Goal: Task Accomplishment & Management: Use online tool/utility

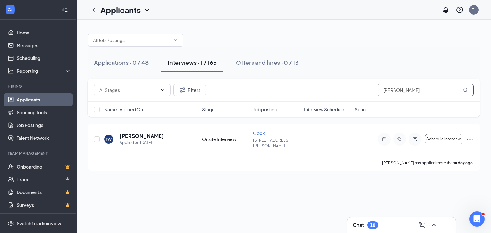
click at [427, 91] on input "timothy" at bounding box center [426, 90] width 96 height 13
type input "t"
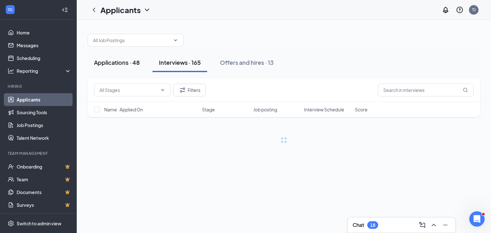
click at [105, 62] on div "Applications · 48" at bounding box center [117, 62] width 46 height 8
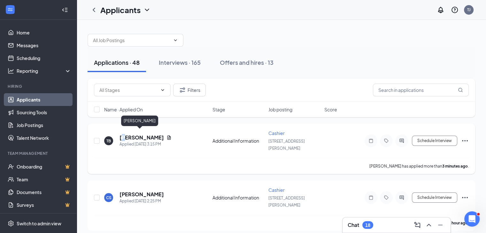
click at [123, 134] on h5 "Tiasia Bailey" at bounding box center [141, 137] width 44 height 7
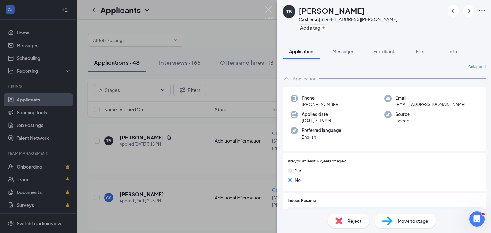
drag, startPoint x: 219, startPoint y: 155, endPoint x: 192, endPoint y: 170, distance: 31.0
click at [219, 155] on div "TB Tiasia Bailey Cashier at 4949 Dixie Hwy Add a tag Application Messages Feedb…" at bounding box center [245, 116] width 491 height 233
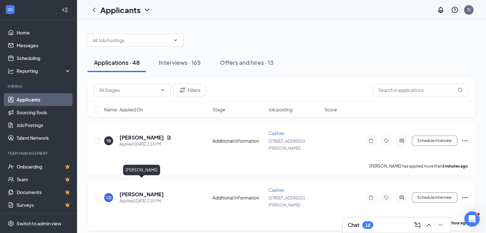
click at [127, 191] on h5 "Chelsey Stephens" at bounding box center [141, 194] width 44 height 7
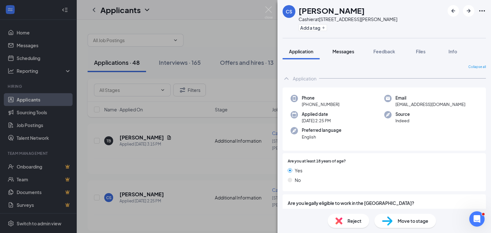
click at [347, 50] on span "Messages" at bounding box center [343, 52] width 22 height 6
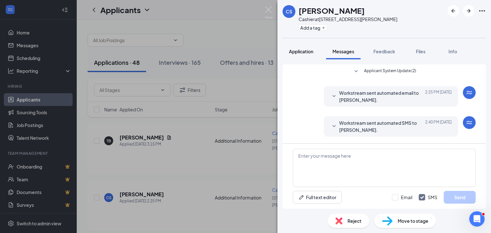
click at [292, 52] on span "Application" at bounding box center [301, 52] width 24 height 6
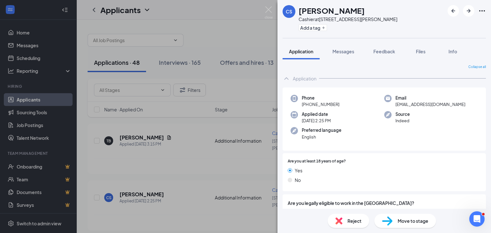
click at [192, 148] on div "CS Chelsey Stephens Cashier at 4949 Dixie Hwy Add a tag Application Messages Fe…" at bounding box center [245, 116] width 491 height 233
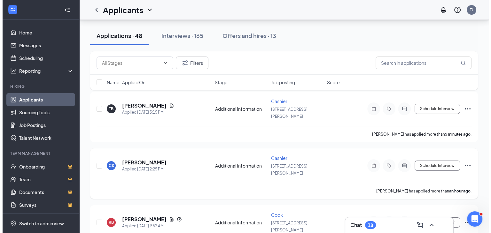
scroll to position [96, 0]
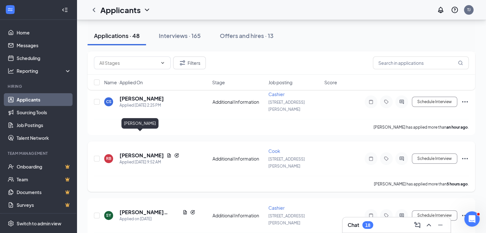
click at [148, 152] on h5 "[PERSON_NAME]" at bounding box center [141, 155] width 44 height 7
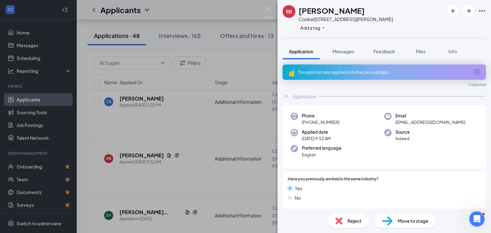
scroll to position [128, 0]
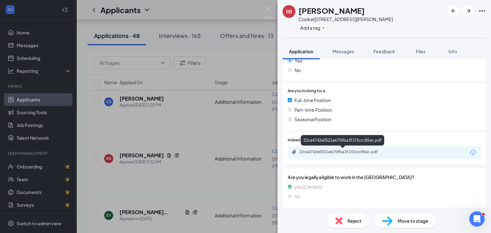
click at [367, 153] on div "22ce4742e0521e6759ba3f1f3ccc85ec.pdf" at bounding box center [343, 151] width 89 height 5
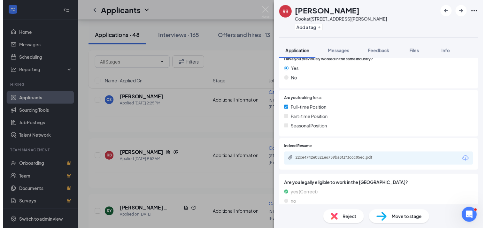
scroll to position [0, 0]
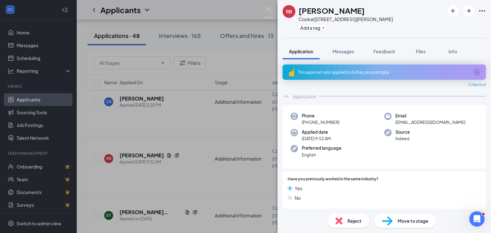
click at [215, 157] on div "RB Ramon Briggs Cook at 4949 Dixie Hwy Add a tag Application Messages Feedback …" at bounding box center [245, 116] width 491 height 233
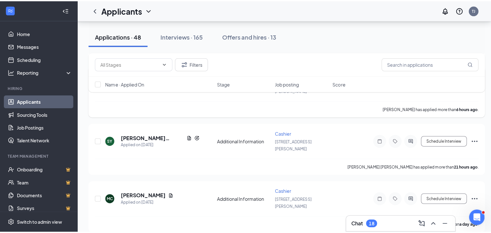
scroll to position [224, 0]
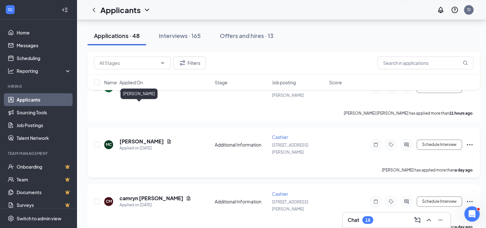
click at [130, 138] on h5 "[PERSON_NAME]" at bounding box center [141, 141] width 44 height 7
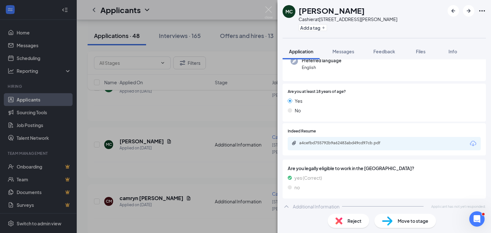
scroll to position [74, 0]
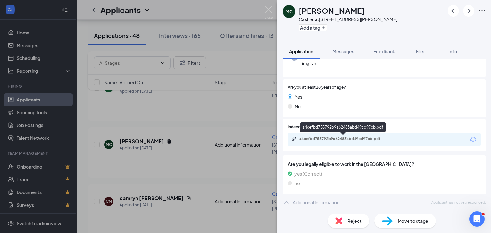
click at [339, 139] on div "a4cefbd755792b9a62483abd49cd97cb.pdf" at bounding box center [343, 138] width 89 height 5
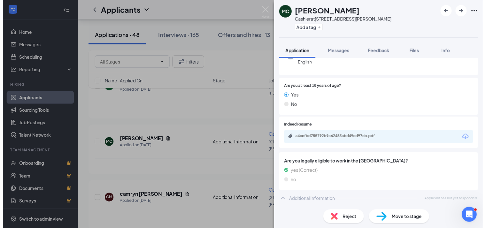
scroll to position [71, 0]
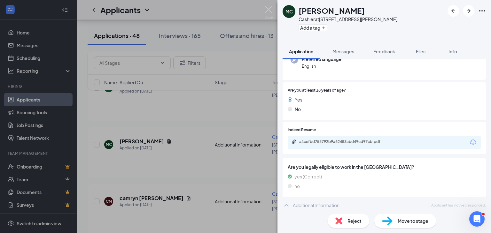
click at [174, 132] on div "MC Mary Cox Cashier at 4949 Dixie Hwy Add a tag Application Messages Feedback F…" at bounding box center [245, 116] width 491 height 233
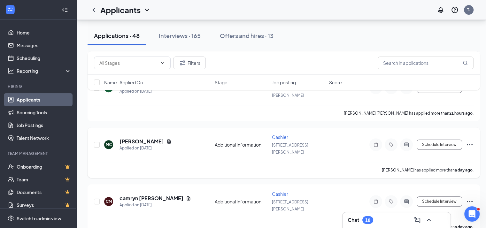
scroll to position [128, 0]
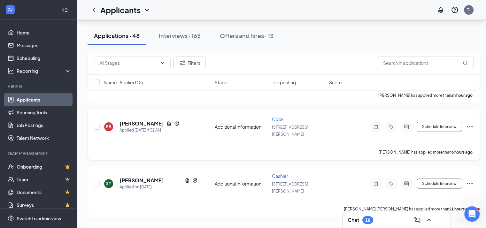
click at [471, 123] on icon "Ellipses" at bounding box center [470, 127] width 8 height 8
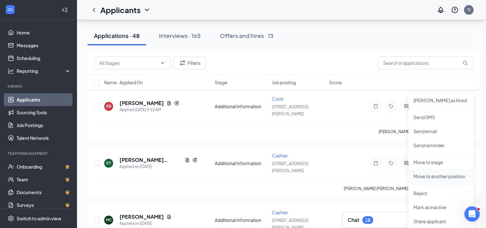
scroll to position [224, 0]
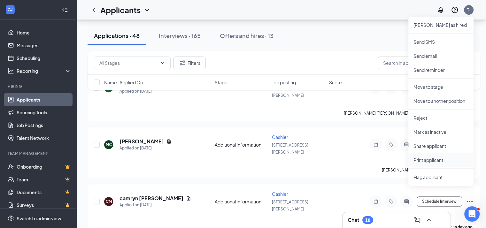
click at [419, 161] on p "Print applicant" at bounding box center [440, 160] width 55 height 6
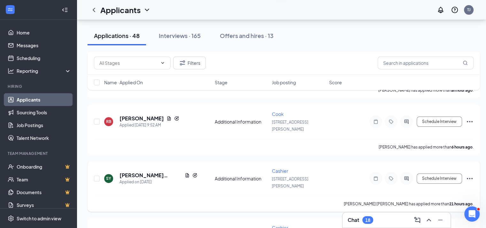
scroll to position [64, 0]
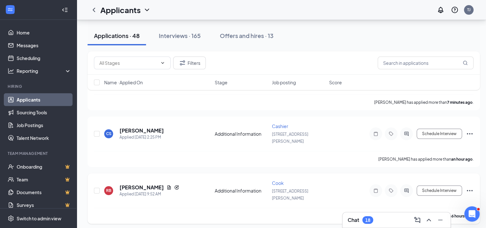
click at [468, 187] on icon "Ellipses" at bounding box center [470, 191] width 8 height 8
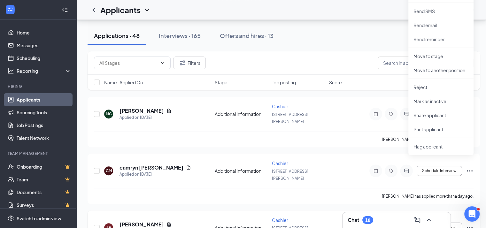
scroll to position [256, 0]
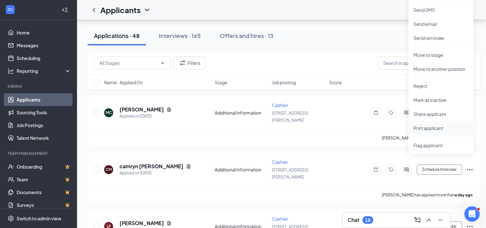
click at [426, 126] on p "Print applicant" at bounding box center [440, 128] width 55 height 6
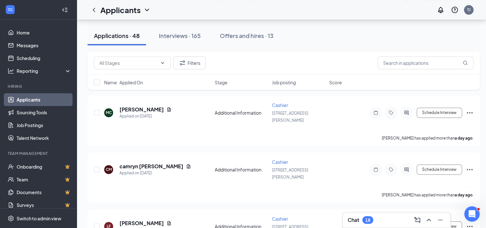
click at [311, 34] on div "Applications · 48 Interviews · 165 Offers and hires · 13" at bounding box center [284, 35] width 392 height 19
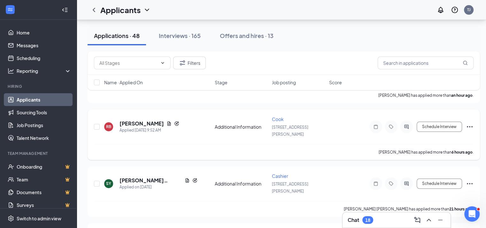
click at [473, 123] on icon "Ellipses" at bounding box center [470, 127] width 8 height 8
click at [472, 123] on icon "Ellipses" at bounding box center [470, 127] width 8 height 8
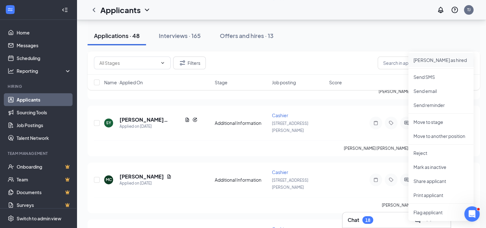
scroll to position [256, 0]
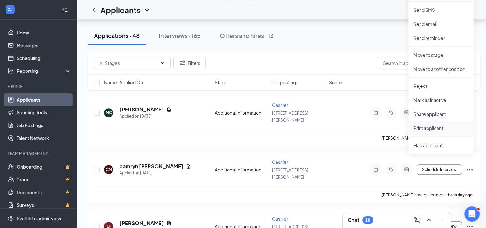
click at [428, 126] on p "Print applicant" at bounding box center [440, 128] width 55 height 6
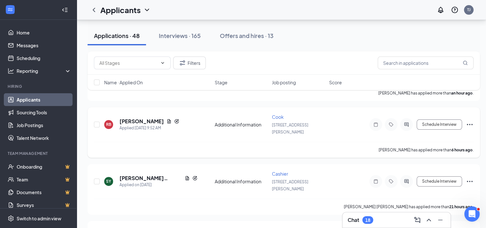
scroll to position [64, 0]
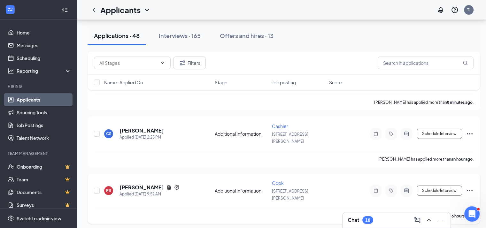
click at [470, 187] on icon "Ellipses" at bounding box center [470, 191] width 8 height 8
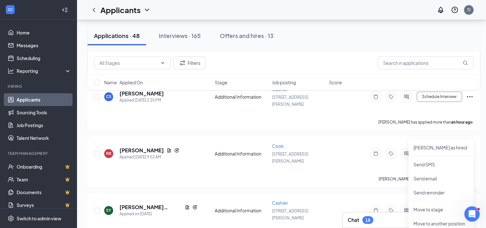
scroll to position [224, 0]
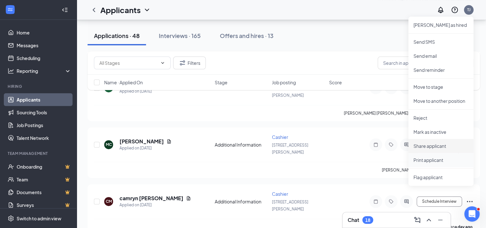
click at [423, 161] on p "Print applicant" at bounding box center [440, 160] width 55 height 6
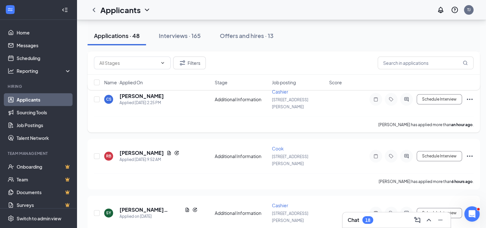
scroll to position [64, 0]
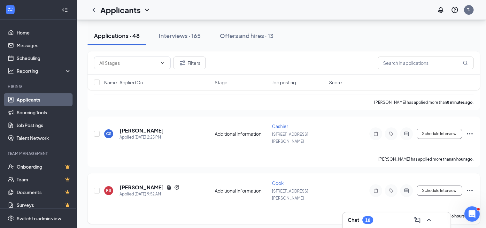
click at [471, 190] on icon "Ellipses" at bounding box center [470, 190] width 6 height 1
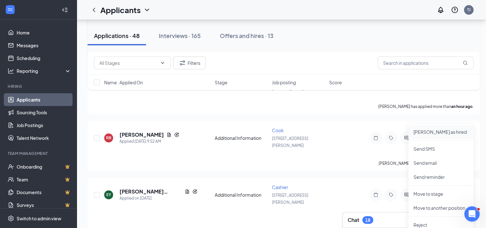
scroll to position [192, 0]
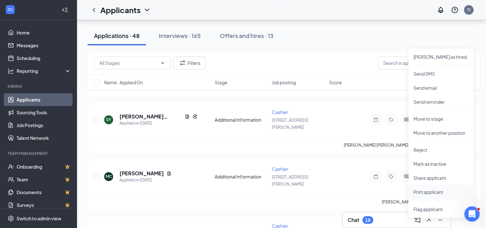
click at [420, 192] on p "Print applicant" at bounding box center [440, 192] width 55 height 6
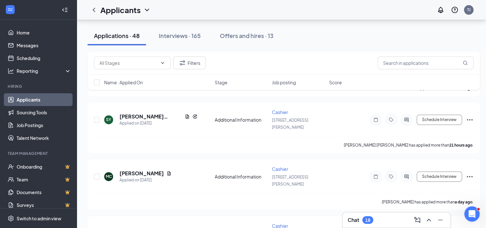
click at [332, 35] on div "Applications · 48 Interviews · 165 Offers and hires · 13" at bounding box center [284, 35] width 392 height 19
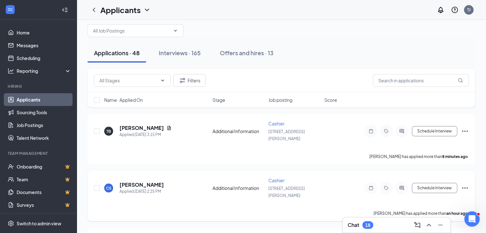
scroll to position [0, 0]
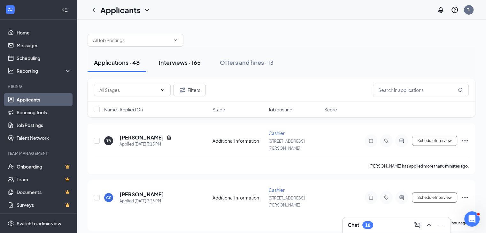
click at [182, 62] on div "Interviews · 165" at bounding box center [180, 62] width 42 height 8
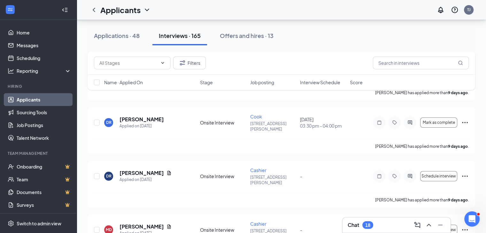
scroll to position [2394, 0]
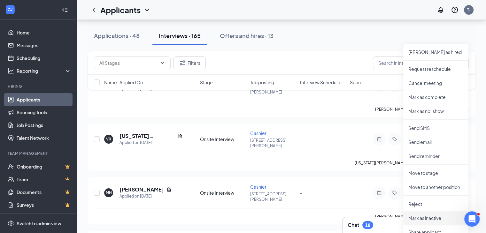
scroll to position [2586, 0]
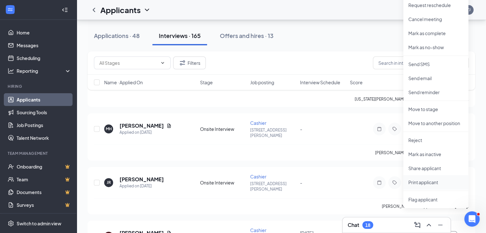
click at [414, 183] on p "Print applicant" at bounding box center [435, 182] width 55 height 6
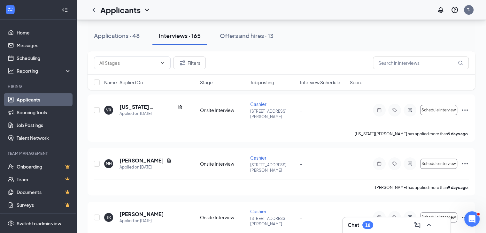
scroll to position [2458, 0]
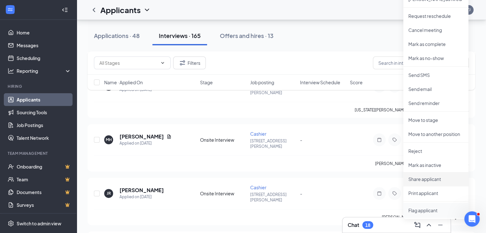
scroll to position [2586, 0]
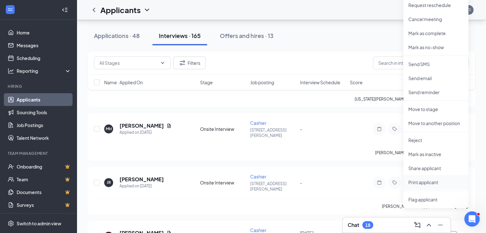
click at [422, 181] on p "Print applicant" at bounding box center [435, 182] width 55 height 6
click at [419, 181] on p "Print applicant" at bounding box center [435, 182] width 55 height 6
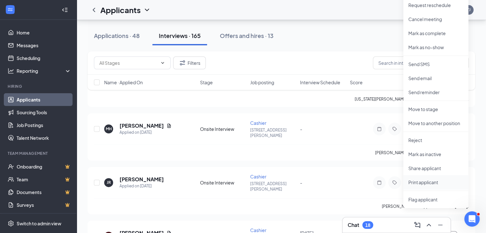
click at [419, 181] on p "Print applicant" at bounding box center [435, 182] width 55 height 6
click at [418, 181] on p "Print applicant" at bounding box center [435, 182] width 55 height 6
click at [428, 181] on p "Print applicant" at bounding box center [435, 182] width 55 height 6
click at [417, 182] on p "Print applicant" at bounding box center [435, 182] width 55 height 6
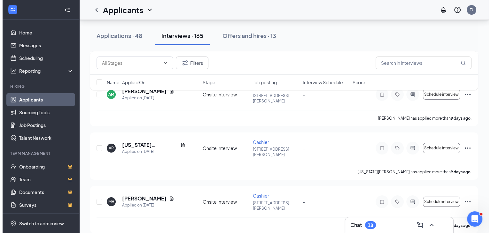
scroll to position [2385, 0]
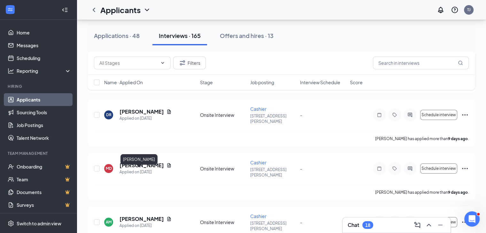
drag, startPoint x: 121, startPoint y: 172, endPoint x: 349, endPoint y: 200, distance: 229.4
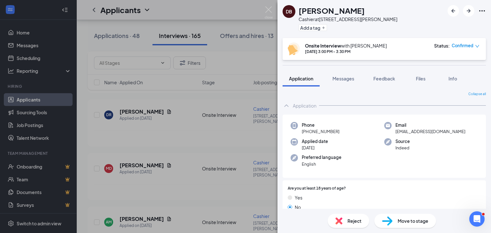
click at [189, 195] on div "DB Dek Bashir Cashier at 4949 Dixie Hwy Add a tag Onsite Interview with Leroy S…" at bounding box center [245, 116] width 491 height 233
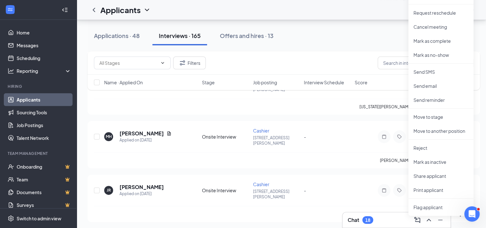
scroll to position [2609, 0]
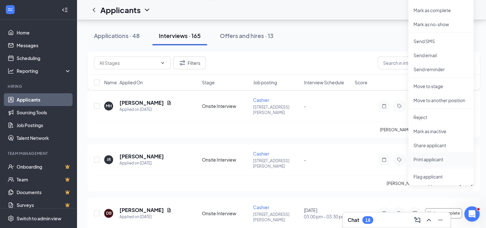
click at [425, 161] on p "Print applicant" at bounding box center [440, 159] width 55 height 6
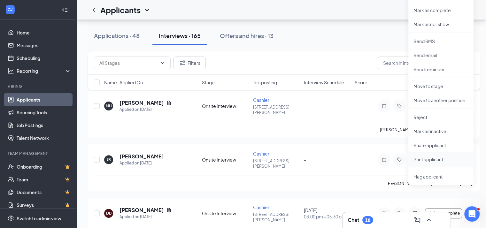
click at [425, 161] on p "Print applicant" at bounding box center [440, 159] width 55 height 6
drag, startPoint x: 425, startPoint y: 161, endPoint x: 435, endPoint y: 162, distance: 9.6
click at [428, 156] on p "Print applicant" at bounding box center [440, 159] width 55 height 6
click at [424, 157] on p "Print applicant" at bounding box center [440, 159] width 55 height 6
click at [435, 162] on p "Print applicant" at bounding box center [440, 159] width 55 height 6
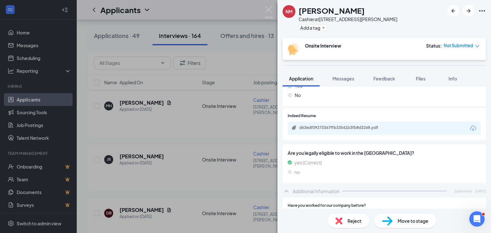
scroll to position [128, 0]
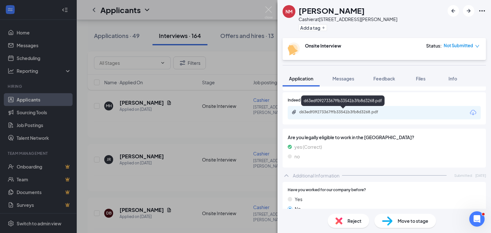
click at [323, 111] on div "d63edf09273367ffb33541b3fb8d3268.pdf" at bounding box center [343, 112] width 89 height 5
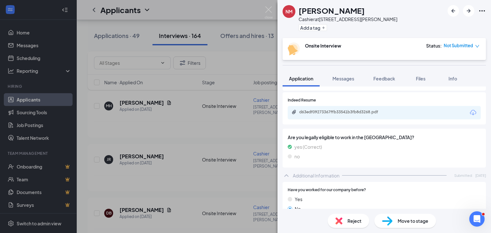
drag, startPoint x: 168, startPoint y: 160, endPoint x: 215, endPoint y: 161, distance: 46.7
click at [168, 160] on div "NM Nevaeh Morris Cashier at 4949 Dixie Hwy Add a tag Onsite Interview Status : …" at bounding box center [245, 116] width 491 height 233
click at [215, 161] on div "NM Nevaeh Morris Cashier at 4949 Dixie Hwy Add a tag Onsite Interview Status : …" at bounding box center [245, 116] width 491 height 233
click at [97, 167] on div "NM Nevaeh Morris Cashier at 4949 Dixie Hwy Add a tag Onsite Interview Status : …" at bounding box center [245, 116] width 491 height 233
click at [237, 42] on div "NM Nevaeh Morris Cashier at 4949 Dixie Hwy Add a tag Onsite Interview Status : …" at bounding box center [245, 116] width 491 height 233
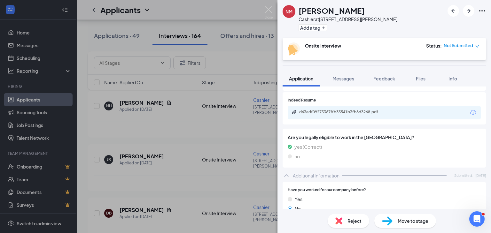
click at [192, 178] on div "NM Nevaeh Morris Cashier at 4949 Dixie Hwy Add a tag Onsite Interview Status : …" at bounding box center [245, 116] width 491 height 233
click at [195, 175] on div "NM Nevaeh Morris Cashier at 4949 Dixie Hwy Add a tag Onsite Interview Status : …" at bounding box center [245, 116] width 491 height 233
click at [171, 159] on div "NM Nevaeh Morris Cashier at 4949 Dixie Hwy Add a tag Onsite Interview Status : …" at bounding box center [245, 116] width 491 height 233
click at [190, 165] on div "NM Nevaeh Morris Cashier at 4949 Dixie Hwy Add a tag Onsite Interview Status : …" at bounding box center [245, 116] width 491 height 233
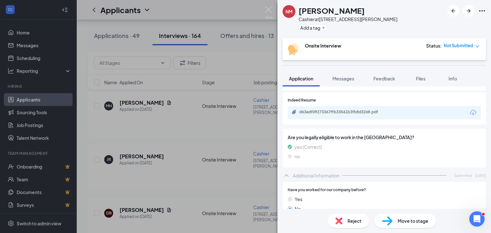
click at [177, 160] on div "NM Nevaeh Morris Cashier at 4949 Dixie Hwy Add a tag Onsite Interview Status : …" at bounding box center [245, 116] width 491 height 233
click at [178, 165] on div "NM Nevaeh Morris Cashier at 4949 Dixie Hwy Add a tag Onsite Interview Status : …" at bounding box center [245, 116] width 491 height 233
click at [177, 160] on div "NM Nevaeh Morris Cashier at 4949 Dixie Hwy Add a tag Onsite Interview Status : …" at bounding box center [245, 116] width 491 height 233
click at [169, 125] on div "NM Nevaeh Morris Cashier at 4949 Dixie Hwy Add a tag Onsite Interview Status : …" at bounding box center [245, 116] width 491 height 233
click at [151, 172] on div "NM Nevaeh Morris Cashier at 4949 Dixie Hwy Add a tag Onsite Interview Status : …" at bounding box center [245, 116] width 491 height 233
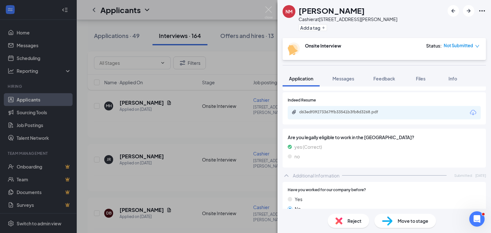
click at [405, 162] on div "Are you legally eligible to work in the US? yes (Correct) no" at bounding box center [383, 148] width 203 height 39
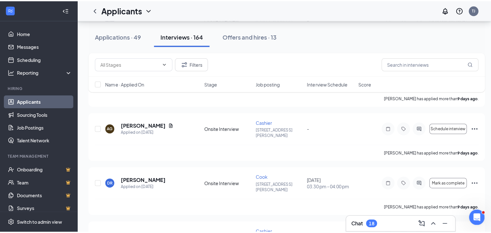
scroll to position [2268, 0]
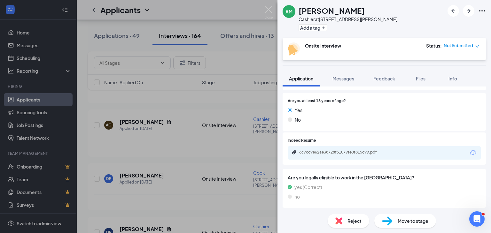
scroll to position [128, 0]
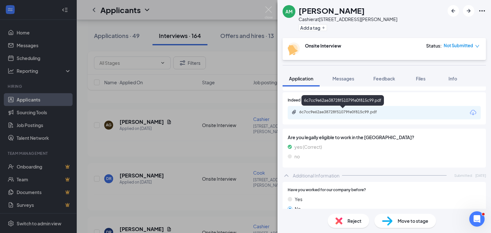
click at [352, 111] on div "6c7cc9e62ae38728f51079fe0f815c99.pdf" at bounding box center [343, 112] width 89 height 5
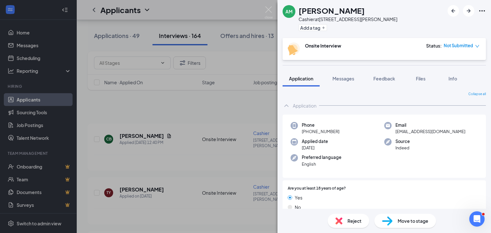
click at [185, 111] on div "AM [PERSON_NAME] Cashier at [STREET_ADDRESS][PERSON_NAME] Add a tag Onsite Inte…" at bounding box center [245, 116] width 491 height 233
click at [132, 122] on div "AM [PERSON_NAME] Cashier at [STREET_ADDRESS][PERSON_NAME] Add a tag Onsite Inte…" at bounding box center [245, 116] width 491 height 233
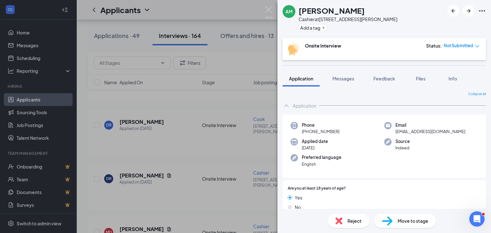
click at [149, 97] on div "AM [PERSON_NAME] Cashier at [STREET_ADDRESS][PERSON_NAME] Add a tag Onsite Inte…" at bounding box center [245, 116] width 491 height 233
click at [147, 97] on div "AM [PERSON_NAME] Cashier at [STREET_ADDRESS][PERSON_NAME] Add a tag Onsite Inte…" at bounding box center [245, 116] width 491 height 233
drag, startPoint x: 147, startPoint y: 97, endPoint x: 134, endPoint y: 91, distance: 15.3
click at [148, 97] on div "AM [PERSON_NAME] Cashier at [STREET_ADDRESS][PERSON_NAME] Add a tag Onsite Inte…" at bounding box center [245, 116] width 491 height 233
click at [134, 91] on div "AM [PERSON_NAME] Cashier at [STREET_ADDRESS][PERSON_NAME] Add a tag Onsite Inte…" at bounding box center [245, 116] width 491 height 233
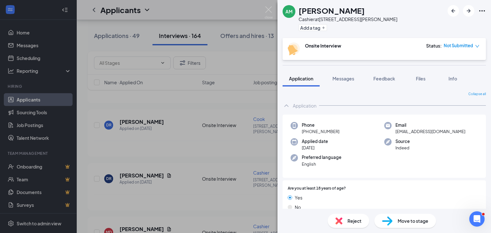
click at [139, 96] on div "AM [PERSON_NAME] Cashier at [STREET_ADDRESS][PERSON_NAME] Add a tag Onsite Inte…" at bounding box center [245, 116] width 491 height 233
click at [141, 100] on div "AM [PERSON_NAME] Cashier at [STREET_ADDRESS][PERSON_NAME] Add a tag Onsite Inte…" at bounding box center [245, 116] width 491 height 233
click at [139, 96] on div "AM [PERSON_NAME] Cashier at [STREET_ADDRESS][PERSON_NAME] Add a tag Onsite Inte…" at bounding box center [245, 116] width 491 height 233
click at [137, 99] on div "AM [PERSON_NAME] Cashier at [STREET_ADDRESS][PERSON_NAME] Add a tag Onsite Inte…" at bounding box center [245, 116] width 491 height 233
click at [137, 100] on div "AM [PERSON_NAME] Cashier at [STREET_ADDRESS][PERSON_NAME] Add a tag Onsite Inte…" at bounding box center [245, 116] width 491 height 233
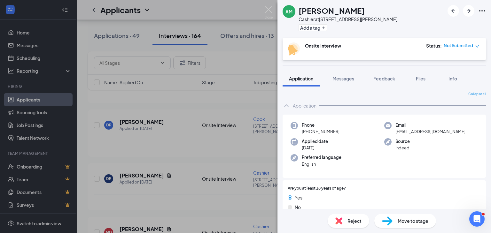
click at [139, 102] on div "AM [PERSON_NAME] Cashier at [STREET_ADDRESS][PERSON_NAME] Add a tag Onsite Inte…" at bounding box center [245, 116] width 491 height 233
click at [141, 105] on div "AM [PERSON_NAME] Cashier at [STREET_ADDRESS][PERSON_NAME] Add a tag Onsite Inte…" at bounding box center [245, 116] width 491 height 233
click at [141, 102] on div "AM [PERSON_NAME] Cashier at [STREET_ADDRESS][PERSON_NAME] Add a tag Onsite Inte…" at bounding box center [245, 116] width 491 height 233
click at [137, 99] on div "AM [PERSON_NAME] Cashier at [STREET_ADDRESS][PERSON_NAME] Add a tag Onsite Inte…" at bounding box center [245, 116] width 491 height 233
click at [135, 101] on div "AM [PERSON_NAME] Cashier at [STREET_ADDRESS][PERSON_NAME] Add a tag Onsite Inte…" at bounding box center [245, 116] width 491 height 233
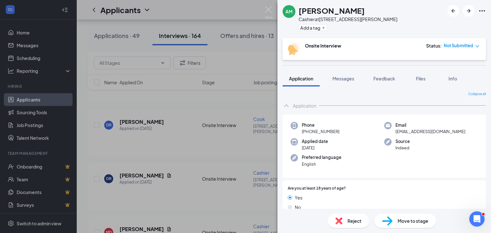
click at [135, 101] on div "AM [PERSON_NAME] Cashier at [STREET_ADDRESS][PERSON_NAME] Add a tag Onsite Inte…" at bounding box center [245, 116] width 491 height 233
click at [32, 87] on div "Hiring" at bounding box center [39, 86] width 62 height 5
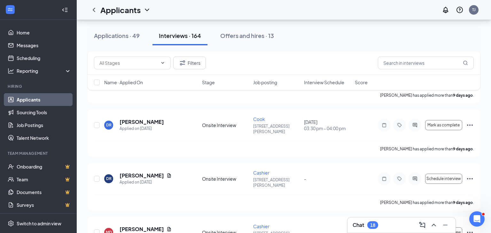
scroll to position [2268, 0]
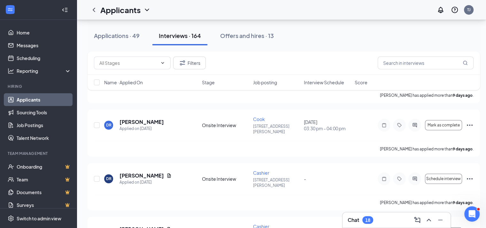
click at [132, 96] on div "Filters Name · Applied On Stage Job posting Interview Schedule Score" at bounding box center [284, 73] width 392 height 45
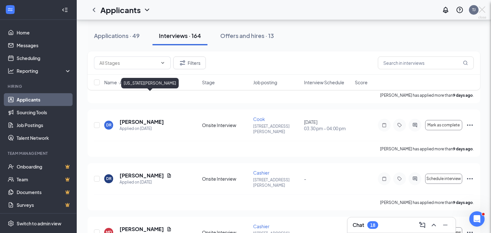
click at [139, 98] on div "VR [US_STATE][PERSON_NAME] Cashier at [STREET_ADDRESS][PERSON_NAME] Add a tag O…" at bounding box center [245, 116] width 491 height 233
click at [135, 100] on div "VR [US_STATE][PERSON_NAME] Cashier at [STREET_ADDRESS][PERSON_NAME] Add a tag O…" at bounding box center [245, 116] width 491 height 233
click at [134, 100] on div "VR [US_STATE][PERSON_NAME] Cashier at [STREET_ADDRESS][PERSON_NAME] Add a tag O…" at bounding box center [245, 116] width 491 height 233
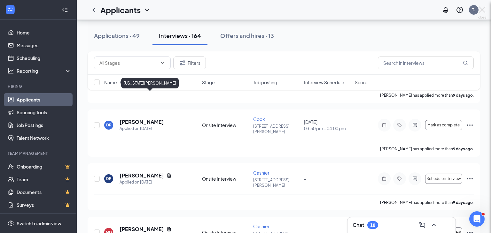
click at [134, 100] on div "VR [US_STATE][PERSON_NAME] Cashier at [STREET_ADDRESS][PERSON_NAME] Add a tag O…" at bounding box center [245, 116] width 491 height 233
click at [139, 101] on div "VR [US_STATE][PERSON_NAME] Cashier at [STREET_ADDRESS][PERSON_NAME] Add a tag O…" at bounding box center [245, 116] width 491 height 233
click at [128, 100] on div "VR [US_STATE][PERSON_NAME] Cashier at [STREET_ADDRESS][PERSON_NAME] Add a tag O…" at bounding box center [245, 116] width 491 height 233
click at [144, 98] on div "VR [US_STATE][PERSON_NAME] Cashier at [STREET_ADDRESS][PERSON_NAME] Add a tag O…" at bounding box center [245, 116] width 491 height 233
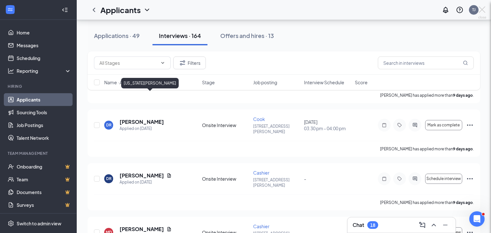
click at [147, 97] on div "VR [US_STATE][PERSON_NAME] Cashier at [STREET_ADDRESS][PERSON_NAME] Add a tag O…" at bounding box center [245, 116] width 491 height 233
click at [151, 98] on div "VR [US_STATE][PERSON_NAME] Cashier at [STREET_ADDRESS][PERSON_NAME] Add a tag O…" at bounding box center [245, 116] width 491 height 233
click at [157, 96] on div "VR [US_STATE][PERSON_NAME] Cashier at [STREET_ADDRESS][PERSON_NAME] Add a tag O…" at bounding box center [245, 116] width 491 height 233
click at [171, 107] on div "VR [US_STATE][PERSON_NAME] Cashier at [STREET_ADDRESS][PERSON_NAME] Add a tag O…" at bounding box center [245, 116] width 491 height 233
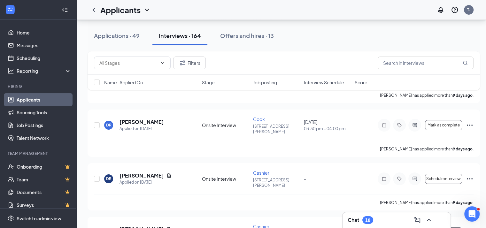
click at [144, 96] on div "Filters Name · Applied On Stage Job posting Interview Schedule Score" at bounding box center [284, 73] width 392 height 45
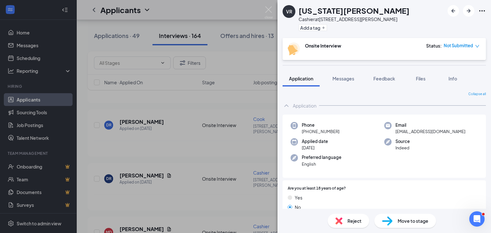
click at [181, 120] on div "VR [US_STATE][PERSON_NAME] Cashier at [STREET_ADDRESS][PERSON_NAME] Add a tag O…" at bounding box center [245, 116] width 491 height 233
click at [141, 147] on div "VR [US_STATE][PERSON_NAME] Cashier at [STREET_ADDRESS][PERSON_NAME] Add a tag O…" at bounding box center [245, 116] width 491 height 233
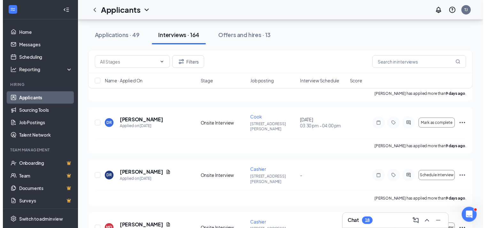
scroll to position [2253, 0]
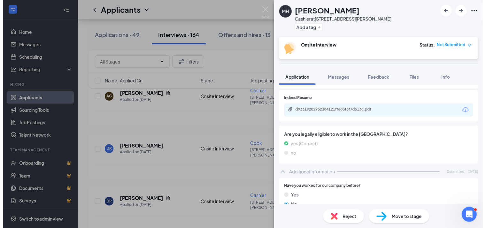
scroll to position [128, 0]
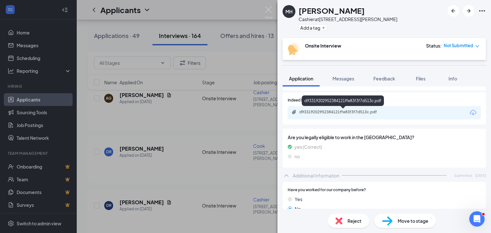
click at [321, 114] on div "d93319202952384121ffe83f3f7d513c.pdf" at bounding box center [343, 112] width 89 height 5
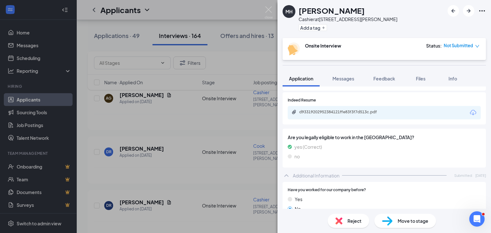
click at [166, 113] on div "MH [PERSON_NAME] Cashier at [STREET_ADDRESS][PERSON_NAME] Add a tag Onsite Inte…" at bounding box center [245, 116] width 491 height 233
drag, startPoint x: 166, startPoint y: 113, endPoint x: 210, endPoint y: 109, distance: 44.0
click at [166, 114] on div "MH [PERSON_NAME] Cashier at [STREET_ADDRESS][PERSON_NAME] Add a tag Onsite Inte…" at bounding box center [245, 116] width 491 height 233
click at [210, 109] on div "MH [PERSON_NAME] Cashier at [STREET_ADDRESS][PERSON_NAME] Add a tag Onsite Inte…" at bounding box center [245, 116] width 491 height 233
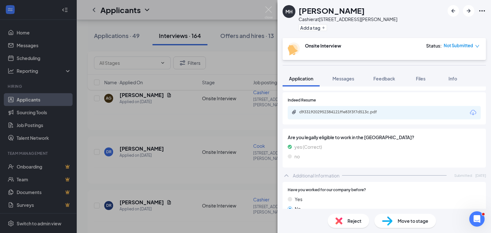
click at [210, 109] on div "MH [PERSON_NAME] Cashier at [STREET_ADDRESS][PERSON_NAME] Add a tag Onsite Inte…" at bounding box center [245, 116] width 491 height 233
click at [165, 112] on div "MH [PERSON_NAME] Cashier at [STREET_ADDRESS][PERSON_NAME] Add a tag Onsite Inte…" at bounding box center [245, 116] width 491 height 233
click at [191, 38] on div "MH [PERSON_NAME] Cashier at [STREET_ADDRESS][PERSON_NAME] Add a tag Onsite Inte…" at bounding box center [245, 116] width 491 height 233
click at [192, 38] on div "MH [PERSON_NAME] Cashier at [STREET_ADDRESS][PERSON_NAME] Add a tag Onsite Inte…" at bounding box center [245, 116] width 491 height 233
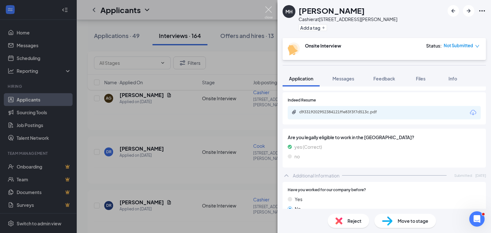
click at [271, 9] on div "Applicants TJ" at bounding box center [284, 10] width 414 height 20
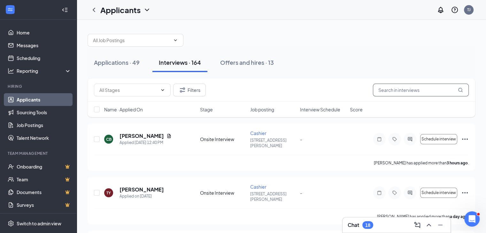
click at [387, 91] on input "text" at bounding box center [421, 90] width 96 height 13
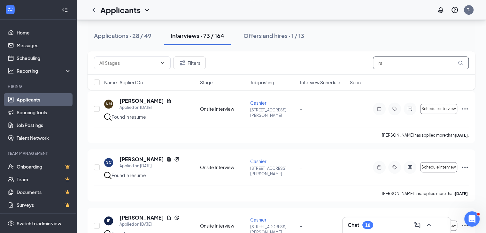
scroll to position [543, 0]
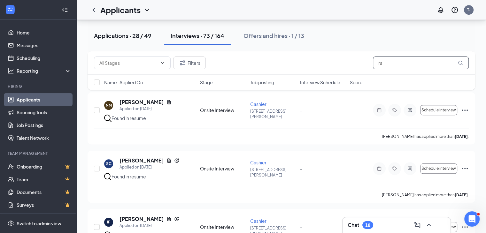
type input "ra"
click at [128, 38] on div "Applications · 28 / 49" at bounding box center [122, 36] width 57 height 8
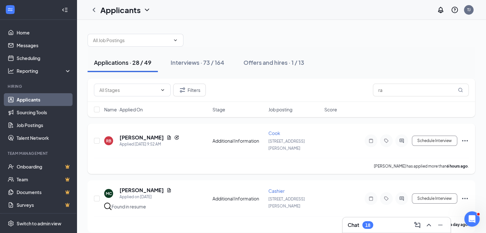
click at [465, 137] on icon "Ellipses" at bounding box center [465, 141] width 8 height 8
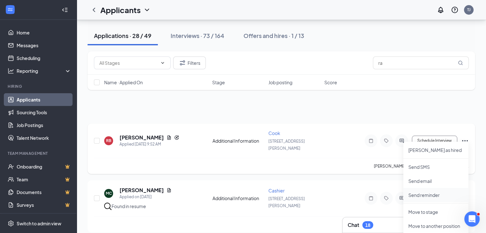
scroll to position [160, 0]
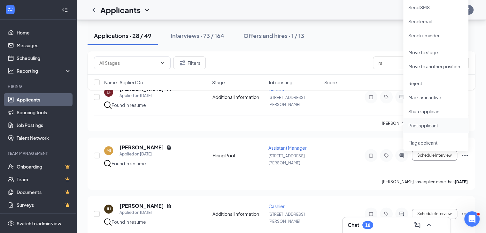
click at [424, 127] on p "Print applicant" at bounding box center [435, 125] width 55 height 6
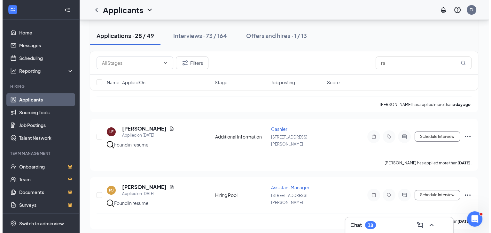
scroll to position [32, 0]
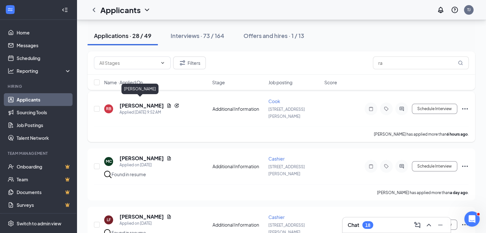
click at [141, 102] on h5 "[PERSON_NAME]" at bounding box center [141, 105] width 44 height 7
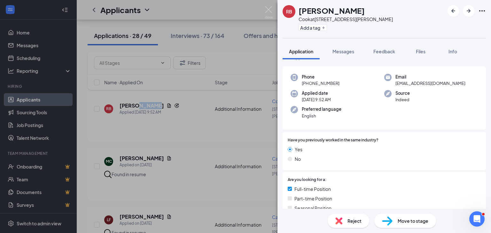
scroll to position [128, 0]
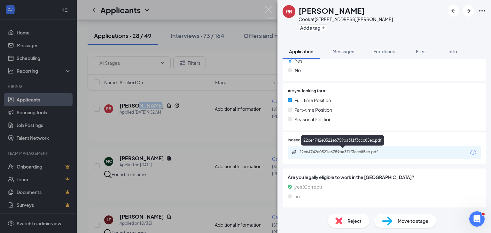
click at [352, 153] on div "22ce4742e0521e6759ba3f1f3ccc85ec.pdf" at bounding box center [343, 151] width 89 height 5
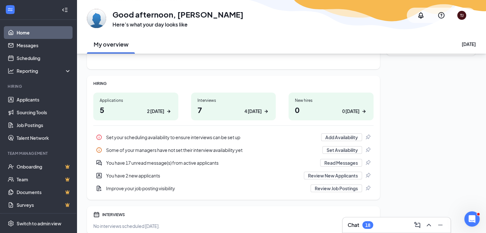
click at [226, 114] on h1 "7 4 today" at bounding box center [233, 109] width 72 height 11
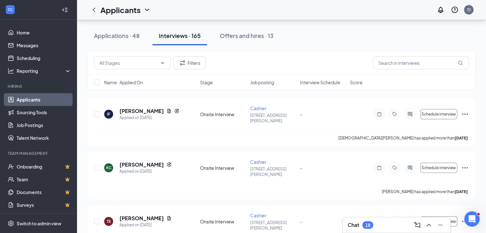
scroll to position [1629, 0]
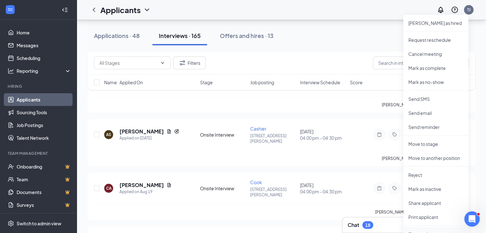
scroll to position [1821, 0]
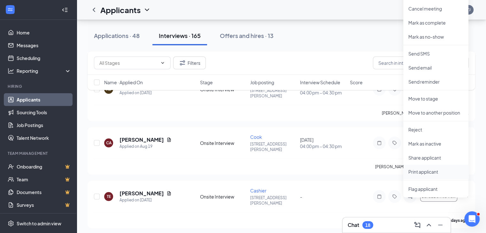
click at [423, 172] on p "Print applicant" at bounding box center [435, 172] width 55 height 6
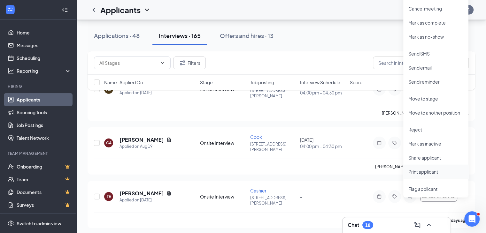
click at [423, 172] on p "Print applicant" at bounding box center [435, 172] width 55 height 6
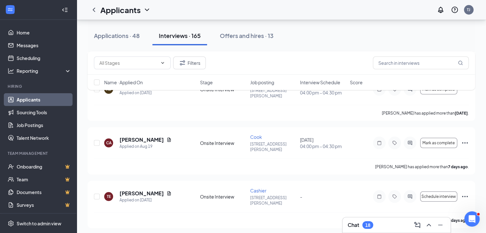
click at [424, 171] on div "Please wait a moment... If it takes too long, please click the button to send t…" at bounding box center [243, 116] width 486 height 233
